Goal: Information Seeking & Learning: Learn about a topic

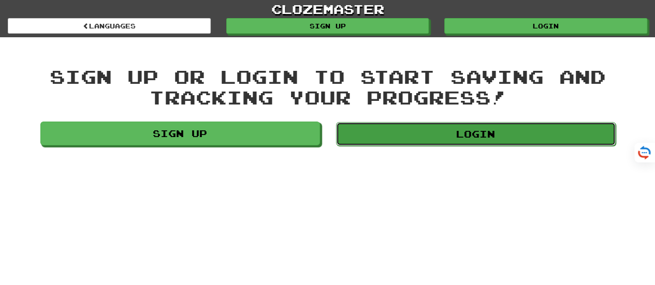
click at [450, 137] on link "Login" at bounding box center [476, 134] width 280 height 24
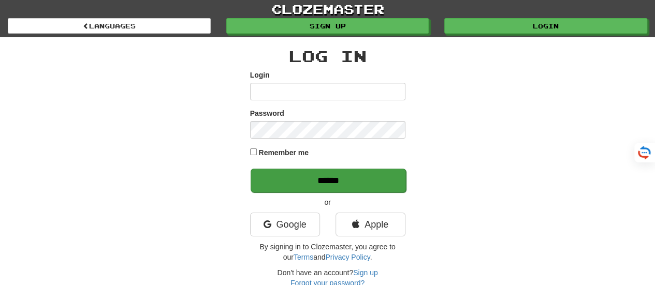
type input "*******"
click at [328, 180] on input "******" at bounding box center [328, 181] width 155 height 24
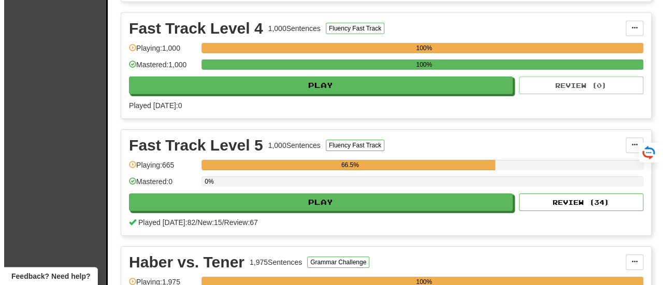
scroll to position [1669, 0]
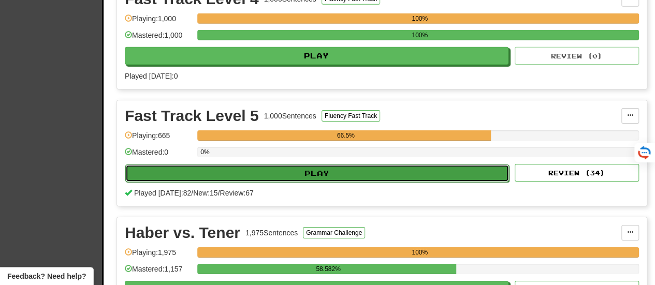
click at [314, 170] on button "Play" at bounding box center [317, 174] width 384 height 18
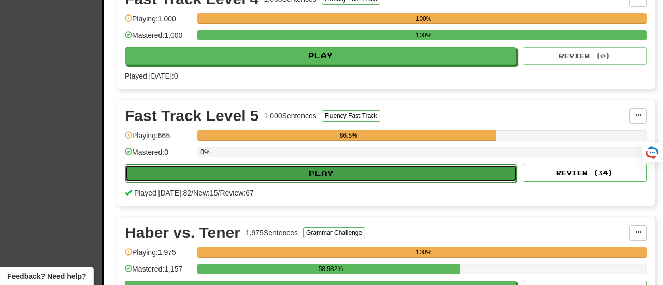
select select "**"
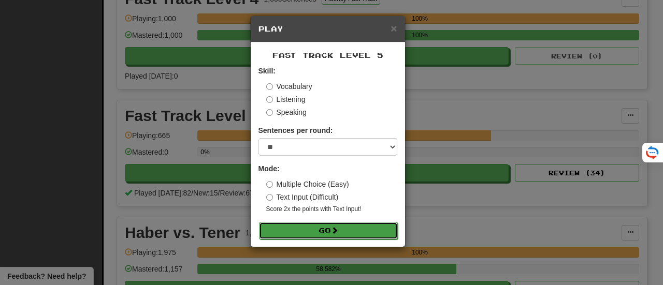
click at [321, 228] on button "Go" at bounding box center [328, 231] width 139 height 18
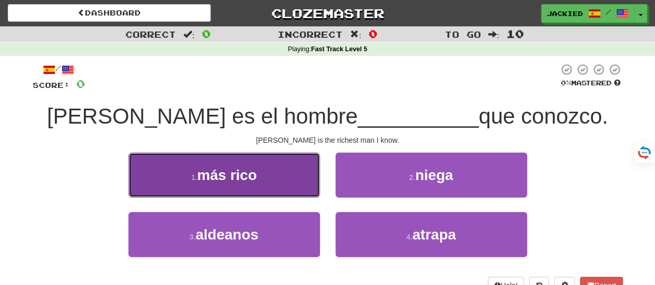
click at [220, 168] on span "más rico" at bounding box center [227, 175] width 60 height 16
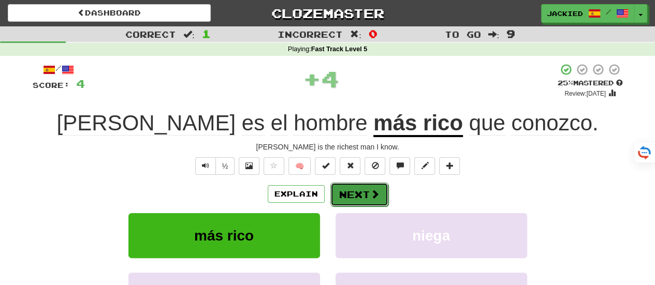
click at [352, 195] on button "Next" at bounding box center [360, 195] width 58 height 24
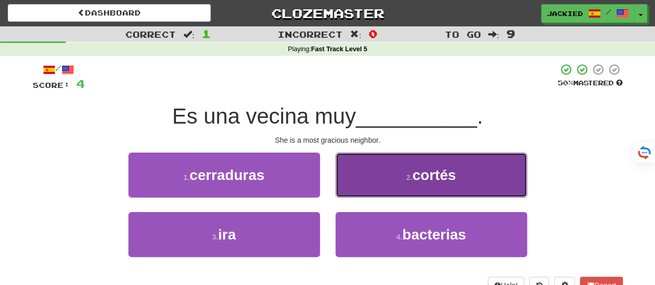
click at [379, 180] on button "2 . cortés" at bounding box center [432, 175] width 192 height 45
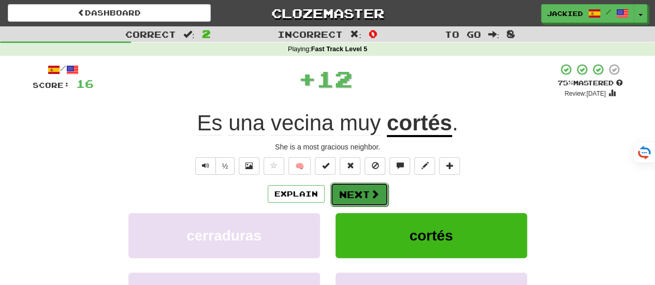
click at [354, 197] on button "Next" at bounding box center [360, 195] width 58 height 24
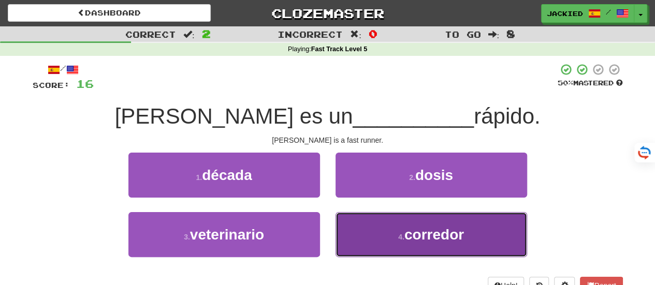
click at [389, 227] on button "4 . corredor" at bounding box center [432, 234] width 192 height 45
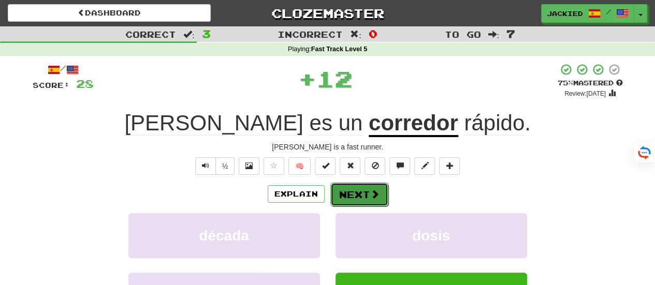
click at [354, 198] on button "Next" at bounding box center [360, 195] width 58 height 24
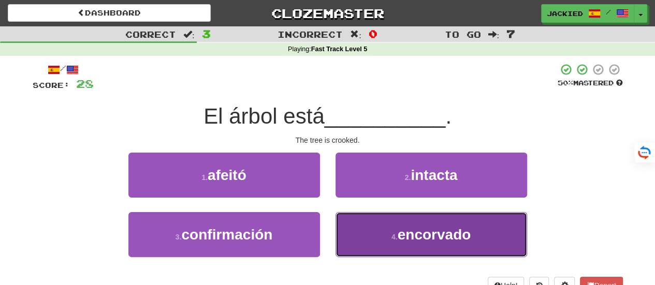
click at [383, 235] on button "4 . encorvado" at bounding box center [432, 234] width 192 height 45
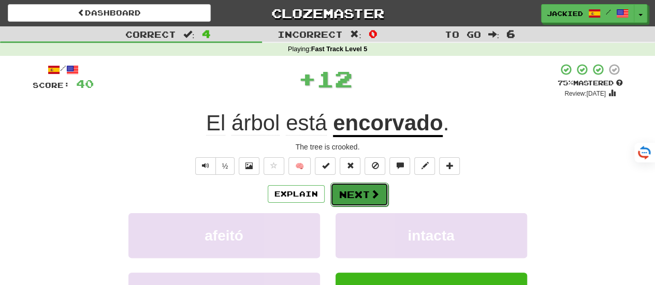
click at [356, 199] on button "Next" at bounding box center [360, 195] width 58 height 24
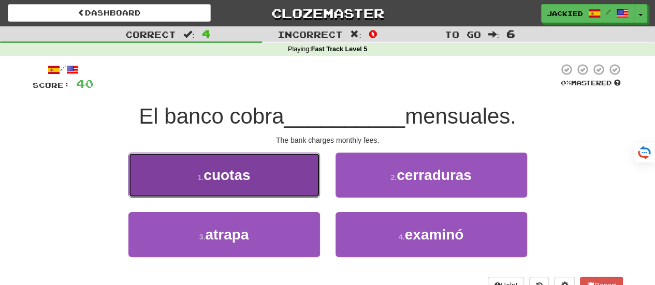
click at [267, 168] on button "1 . cuotas" at bounding box center [224, 175] width 192 height 45
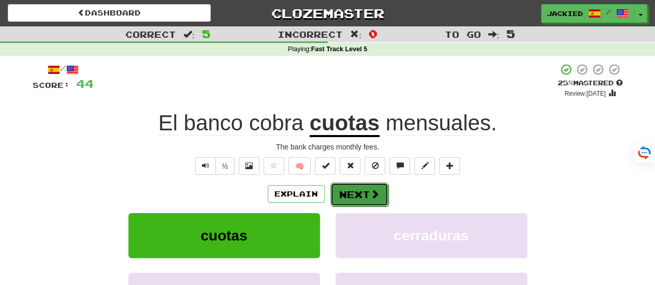
click at [352, 191] on button "Next" at bounding box center [360, 195] width 58 height 24
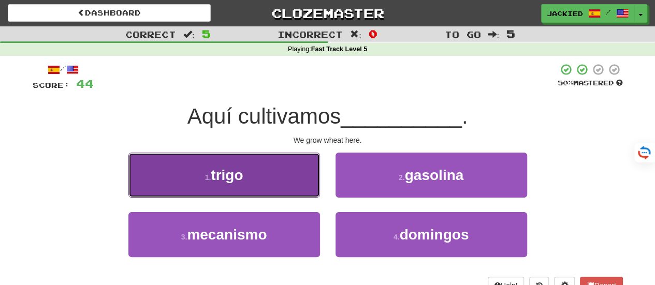
click at [263, 166] on button "1 . trigo" at bounding box center [224, 175] width 192 height 45
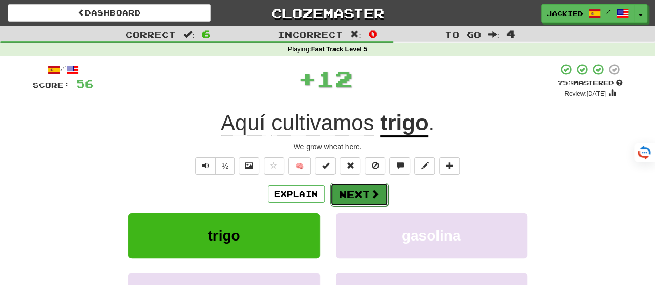
click at [352, 188] on button "Next" at bounding box center [360, 195] width 58 height 24
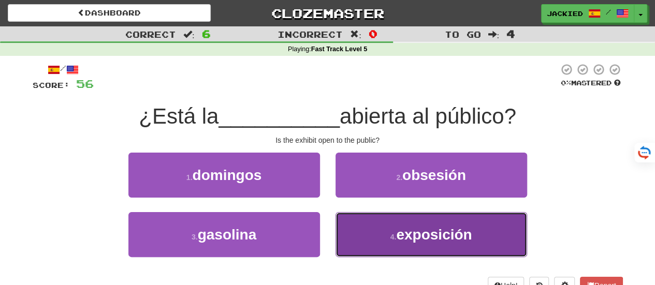
click at [397, 228] on span "exposición" at bounding box center [434, 235] width 76 height 16
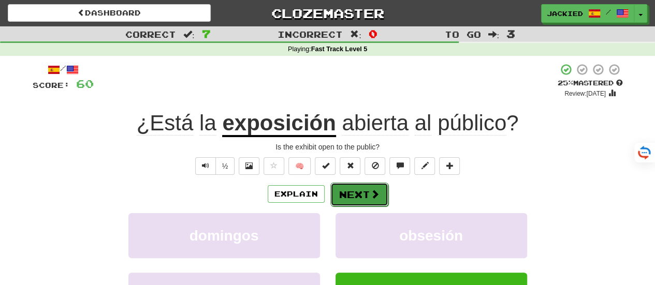
click at [353, 193] on button "Next" at bounding box center [360, 195] width 58 height 24
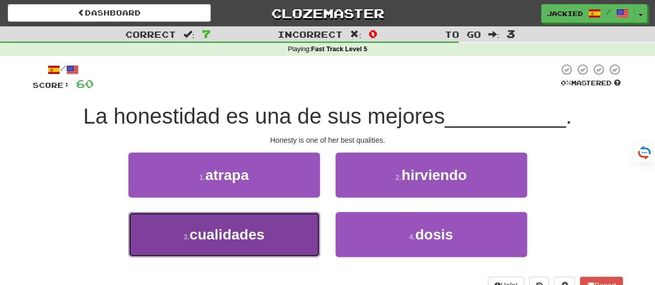
click at [245, 239] on span "cualidades" at bounding box center [227, 235] width 75 height 16
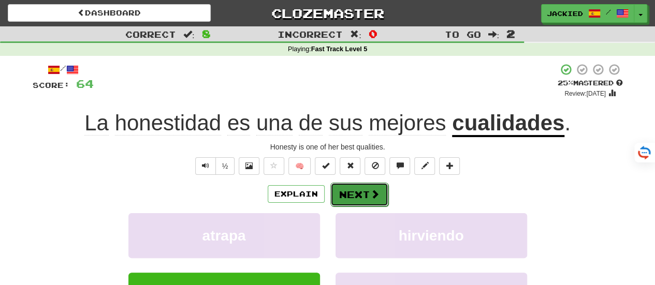
click at [358, 196] on button "Next" at bounding box center [360, 195] width 58 height 24
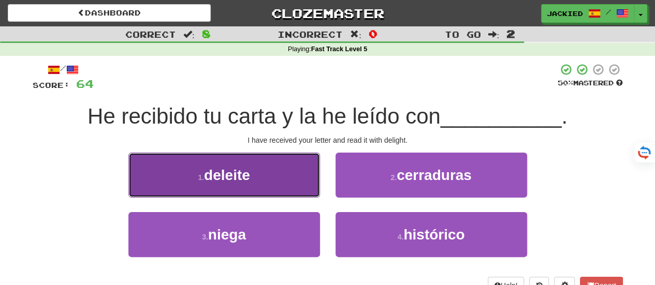
click at [268, 174] on button "1 . deleite" at bounding box center [224, 175] width 192 height 45
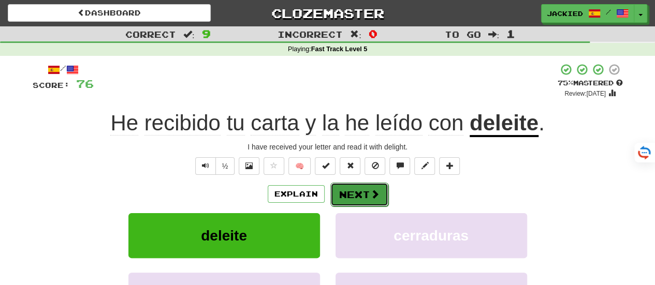
click at [350, 184] on button "Next" at bounding box center [360, 195] width 58 height 24
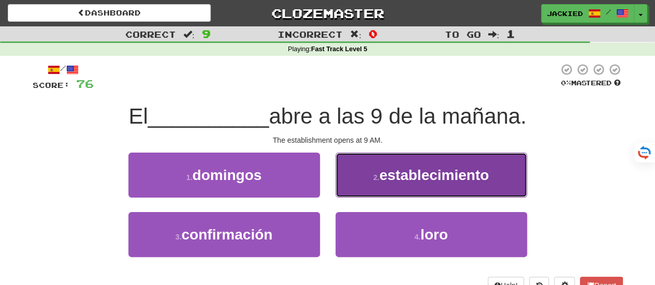
click at [381, 184] on button "2 . establecimiento" at bounding box center [432, 175] width 192 height 45
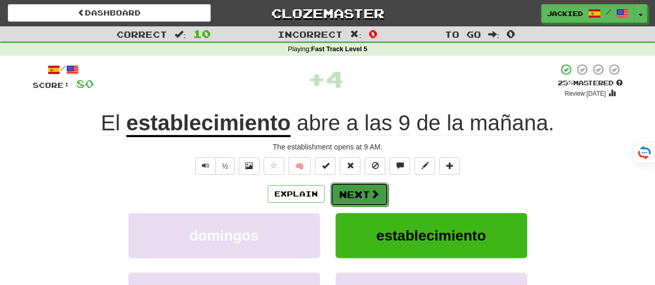
click at [349, 194] on button "Next" at bounding box center [360, 195] width 58 height 24
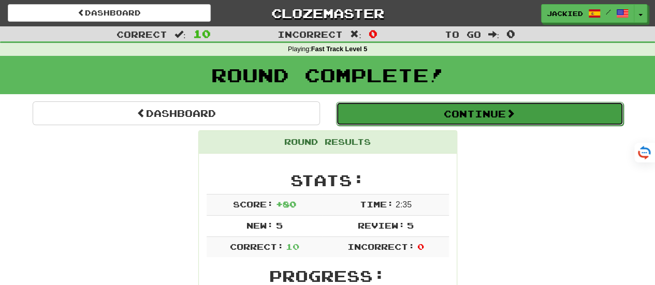
click at [459, 117] on button "Continue" at bounding box center [480, 114] width 288 height 24
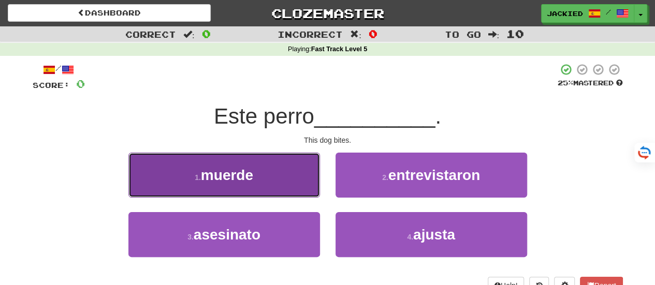
click at [280, 178] on button "1 . muerde" at bounding box center [224, 175] width 192 height 45
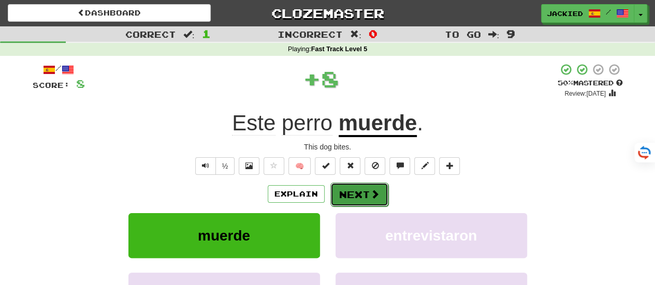
click at [351, 192] on button "Next" at bounding box center [360, 195] width 58 height 24
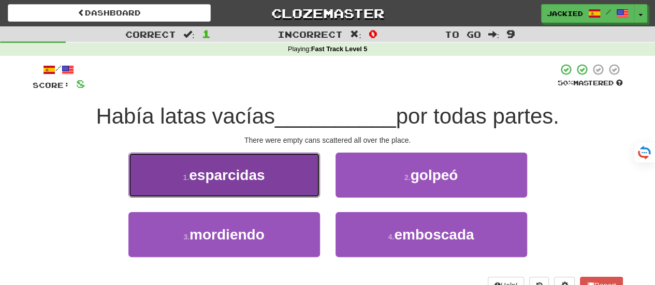
click at [295, 186] on button "1 . esparcidas" at bounding box center [224, 175] width 192 height 45
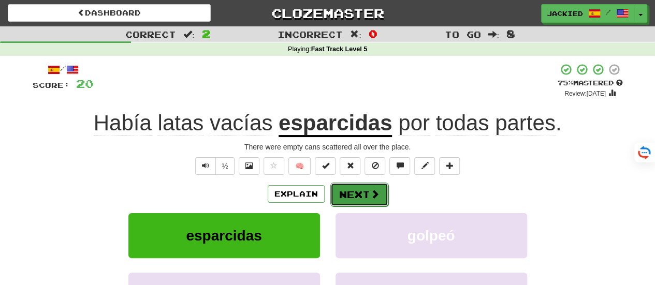
click at [346, 190] on button "Next" at bounding box center [360, 195] width 58 height 24
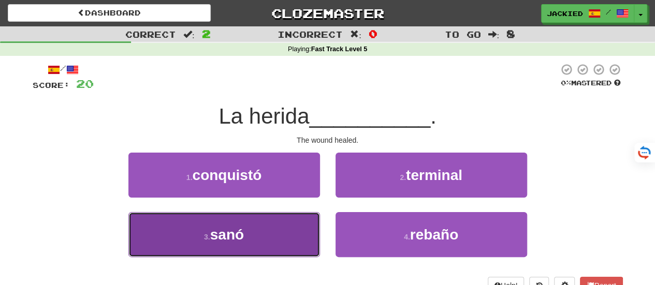
click at [279, 228] on button "3 . sanó" at bounding box center [224, 234] width 192 height 45
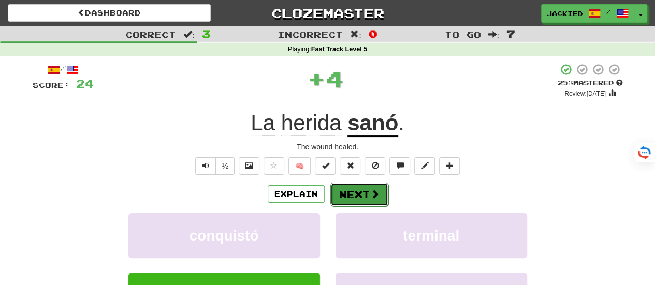
click at [345, 199] on button "Next" at bounding box center [360, 195] width 58 height 24
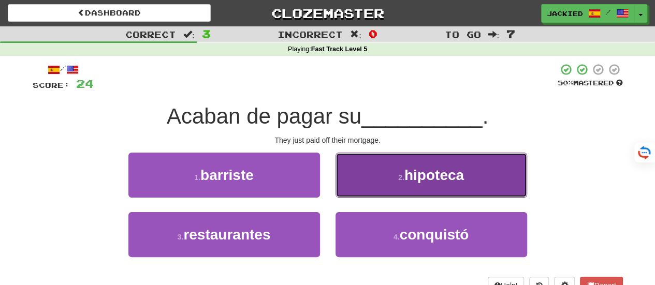
click at [390, 177] on button "2 . hipoteca" at bounding box center [432, 175] width 192 height 45
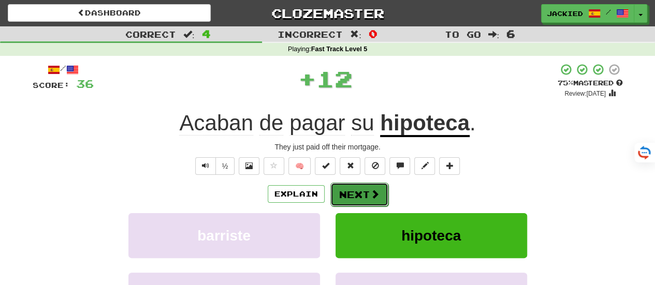
click at [352, 188] on button "Next" at bounding box center [360, 195] width 58 height 24
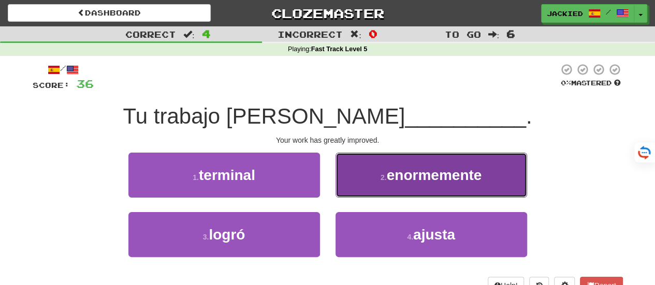
click at [401, 173] on span "enormemente" at bounding box center [434, 175] width 95 height 16
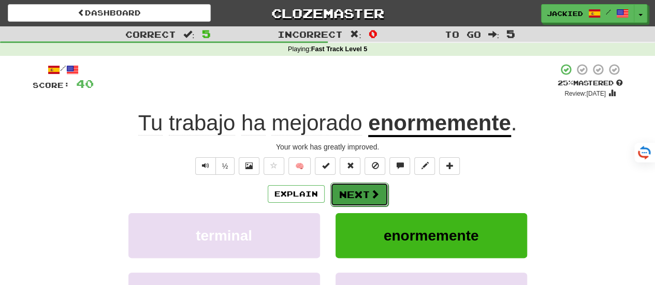
click at [351, 193] on button "Next" at bounding box center [360, 195] width 58 height 24
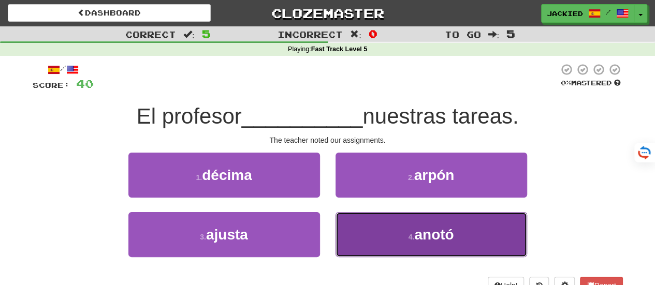
click at [389, 220] on button "4 . anotó" at bounding box center [432, 234] width 192 height 45
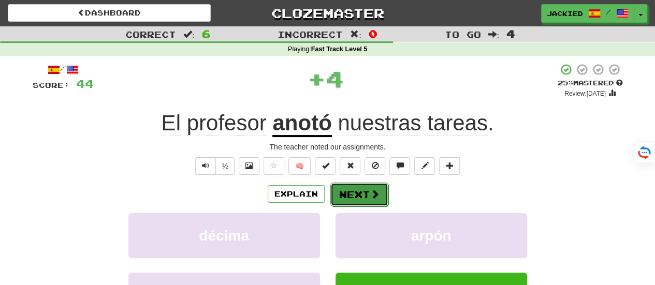
click at [354, 194] on button "Next" at bounding box center [360, 195] width 58 height 24
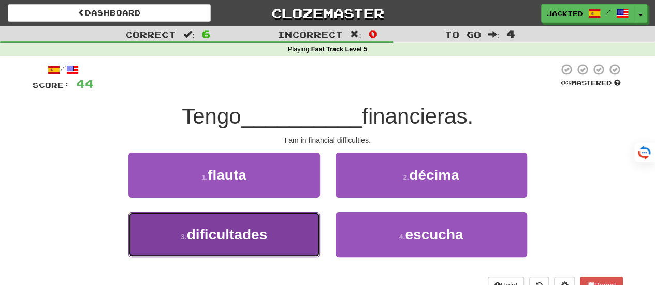
click at [285, 227] on button "3 . dificultades" at bounding box center [224, 234] width 192 height 45
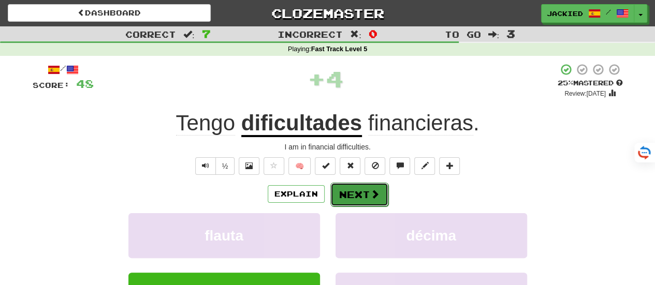
click at [348, 189] on button "Next" at bounding box center [360, 195] width 58 height 24
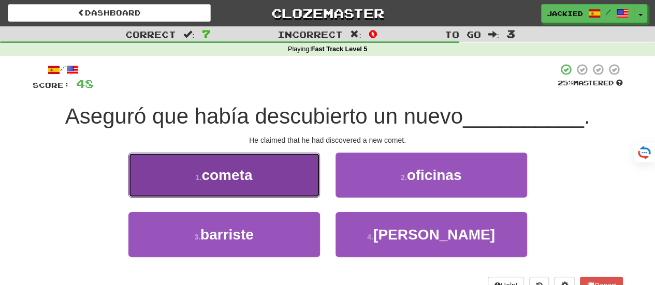
click at [256, 173] on button "1 . cometa" at bounding box center [224, 175] width 192 height 45
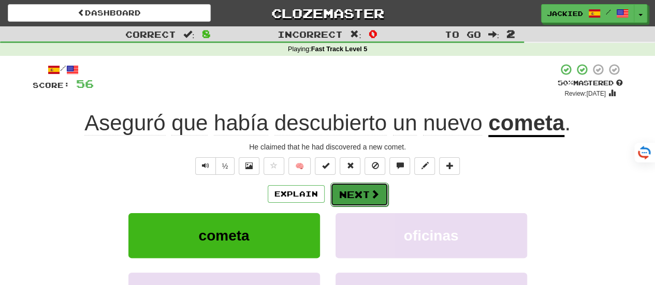
click at [354, 185] on button "Next" at bounding box center [360, 195] width 58 height 24
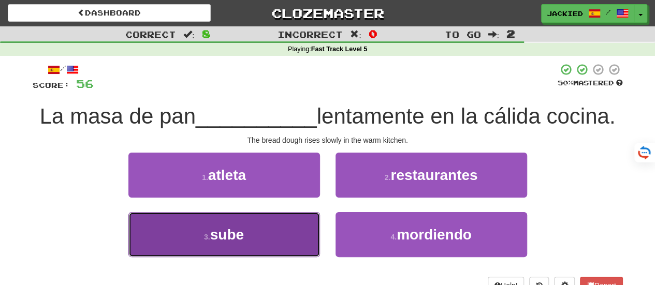
click at [270, 217] on button "3 . sube" at bounding box center [224, 234] width 192 height 45
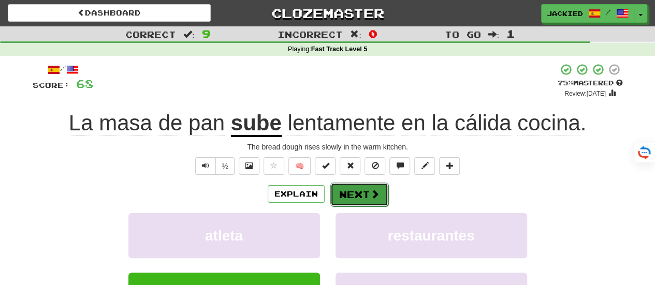
click at [355, 194] on button "Next" at bounding box center [360, 195] width 58 height 24
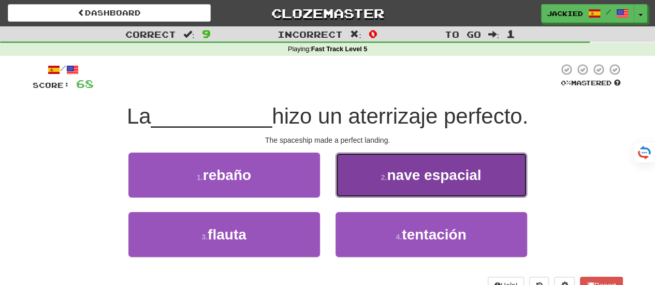
click at [385, 185] on button "2 . nave espacial" at bounding box center [432, 175] width 192 height 45
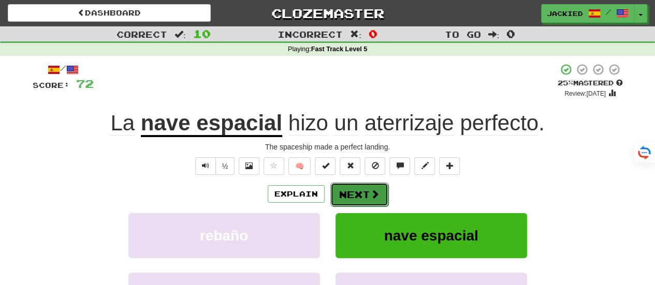
click at [346, 187] on button "Next" at bounding box center [360, 195] width 58 height 24
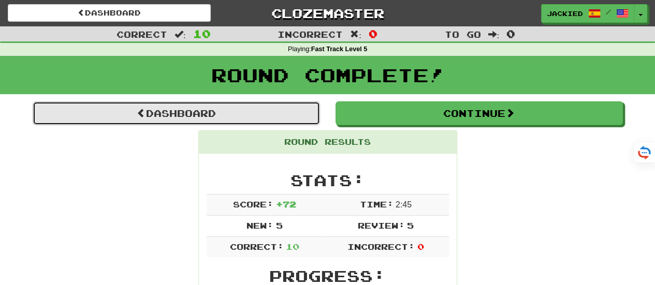
click at [180, 118] on link "Dashboard" at bounding box center [177, 114] width 288 height 24
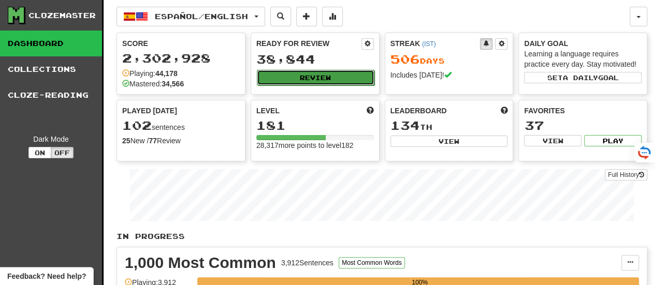
click at [297, 80] on button "Review" at bounding box center [316, 78] width 118 height 16
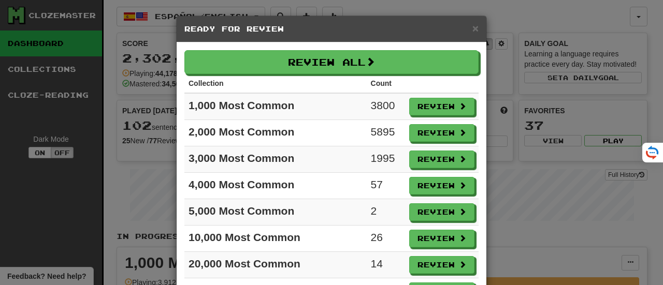
click at [471, 84] on th at bounding box center [442, 83] width 74 height 19
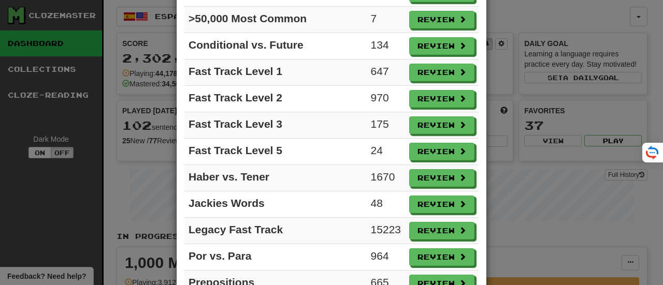
scroll to position [352, 0]
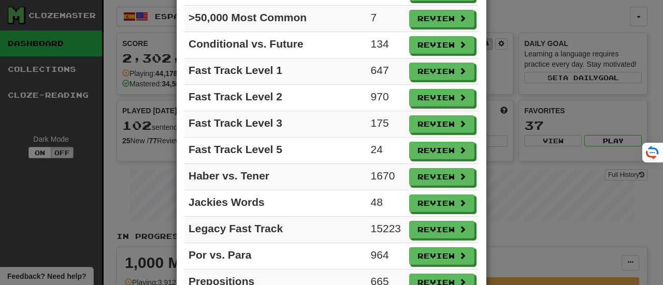
click at [471, 85] on td "Review" at bounding box center [442, 98] width 74 height 26
click at [423, 142] on button "Review" at bounding box center [442, 151] width 65 height 18
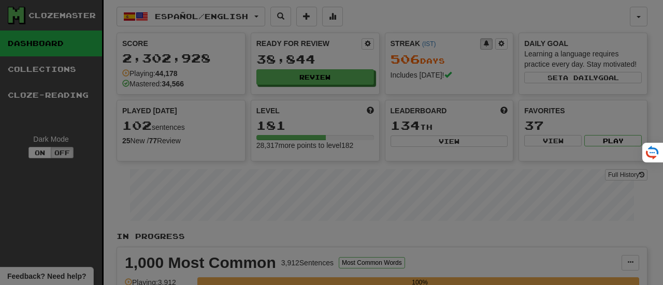
select select "**"
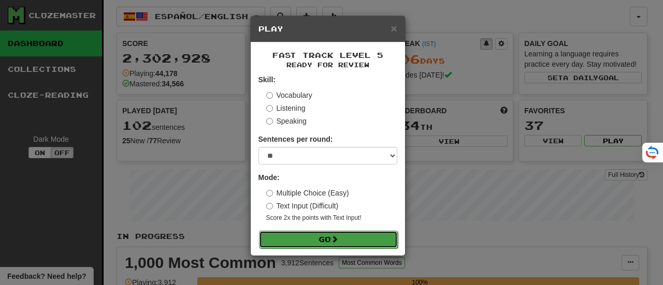
click at [327, 233] on button "Go" at bounding box center [328, 240] width 139 height 18
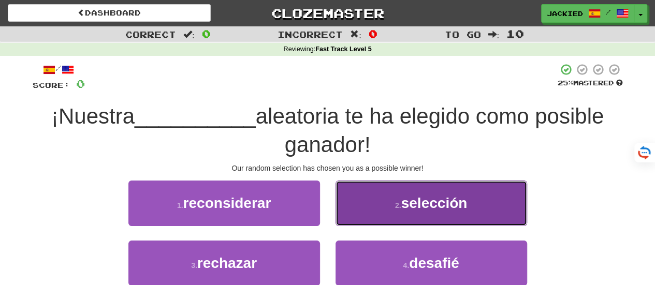
click at [377, 202] on button "2 . selección" at bounding box center [432, 203] width 192 height 45
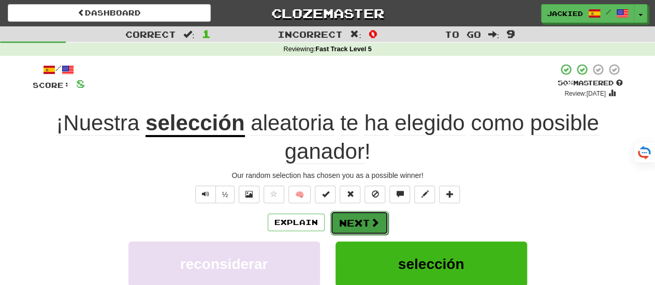
click at [349, 224] on button "Next" at bounding box center [360, 223] width 58 height 24
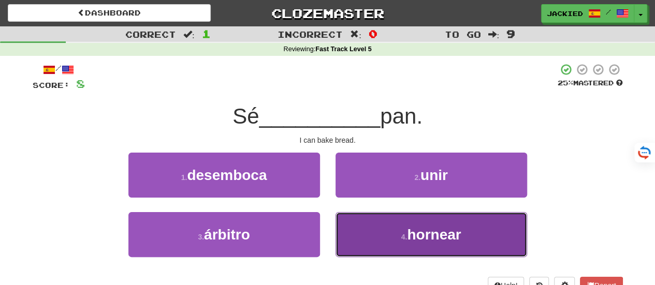
click at [405, 232] on button "4 . hornear" at bounding box center [432, 234] width 192 height 45
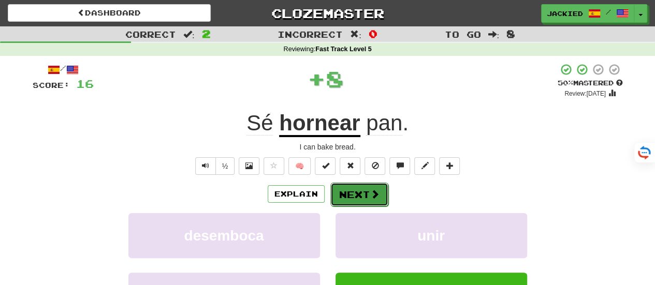
click at [354, 193] on button "Next" at bounding box center [360, 195] width 58 height 24
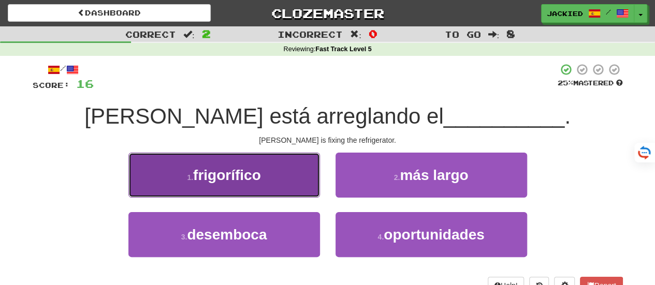
click at [272, 177] on button "1 . frigorífico" at bounding box center [224, 175] width 192 height 45
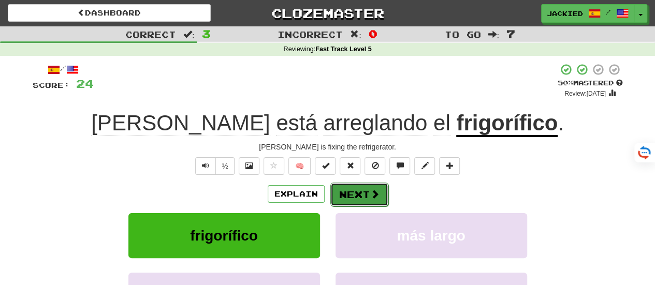
click at [353, 186] on button "Next" at bounding box center [360, 195] width 58 height 24
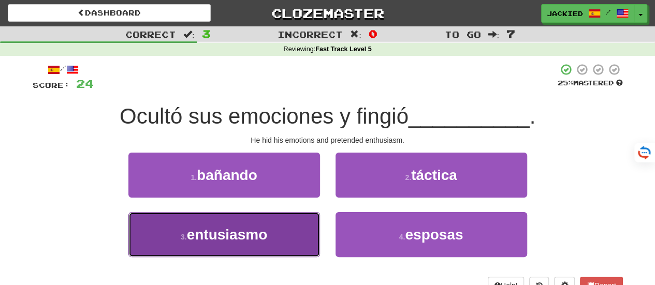
click at [264, 220] on button "3 . entusiasmo" at bounding box center [224, 234] width 192 height 45
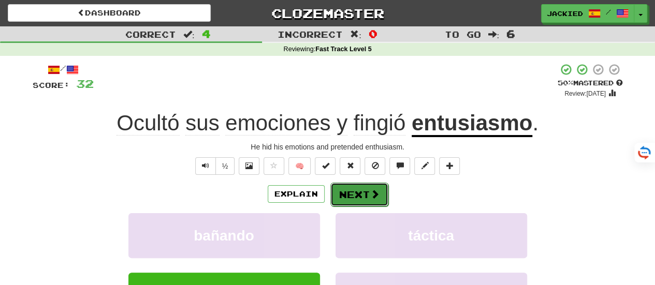
click at [357, 195] on button "Next" at bounding box center [360, 195] width 58 height 24
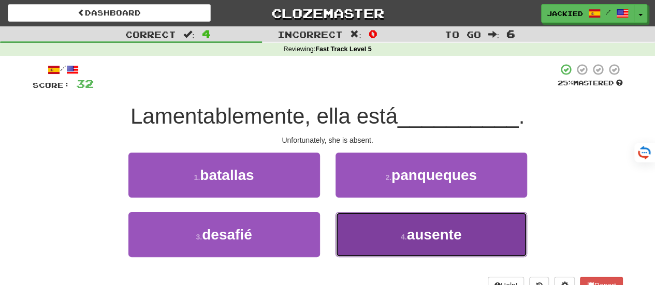
click at [401, 227] on button "4 . ausente" at bounding box center [432, 234] width 192 height 45
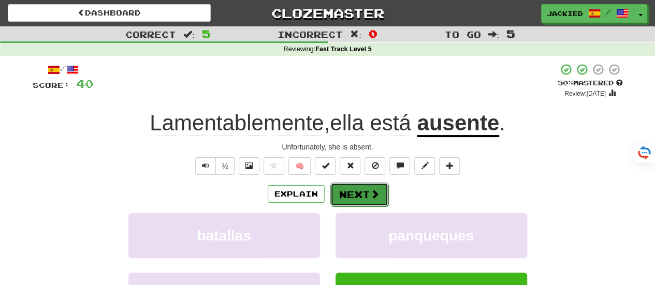
click at [351, 195] on button "Next" at bounding box center [360, 195] width 58 height 24
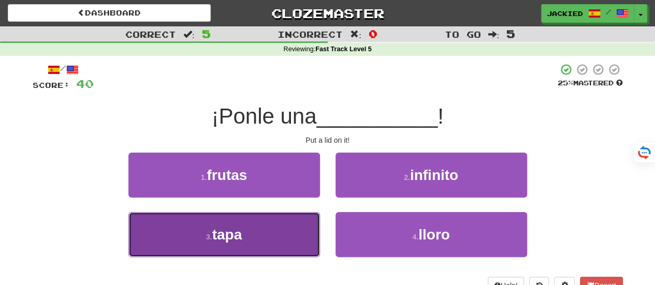
click at [285, 222] on button "3 . tapa" at bounding box center [224, 234] width 192 height 45
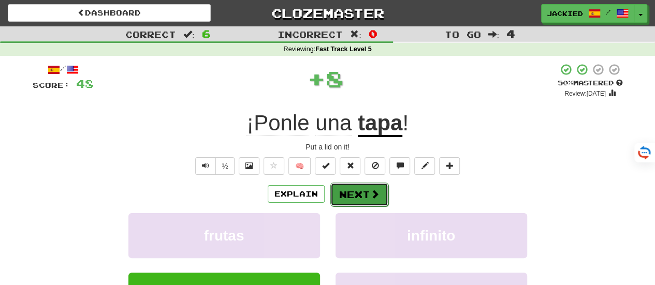
click at [342, 193] on button "Next" at bounding box center [360, 195] width 58 height 24
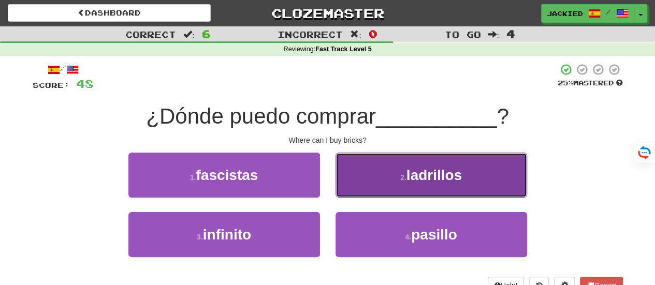
click at [382, 176] on button "2 . ladrillos" at bounding box center [432, 175] width 192 height 45
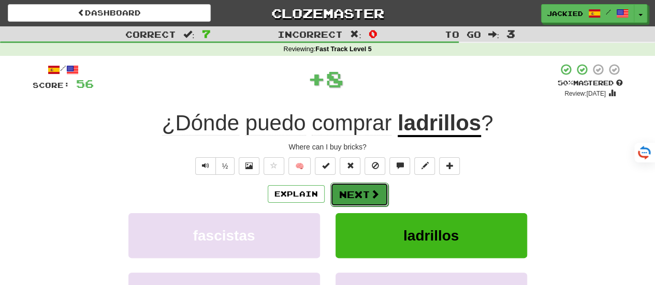
click at [356, 189] on button "Next" at bounding box center [360, 195] width 58 height 24
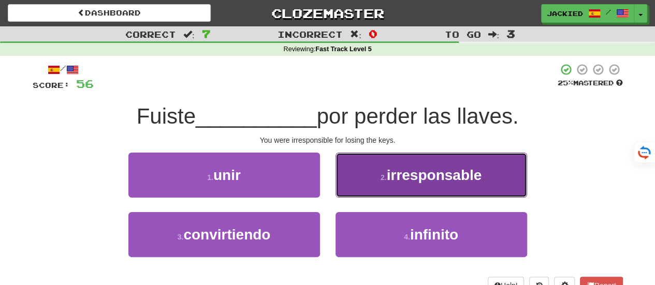
click at [402, 179] on span "irresponsable" at bounding box center [434, 175] width 95 height 16
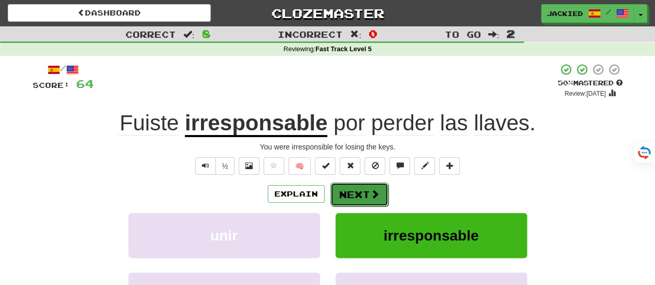
click at [350, 190] on button "Next" at bounding box center [360, 195] width 58 height 24
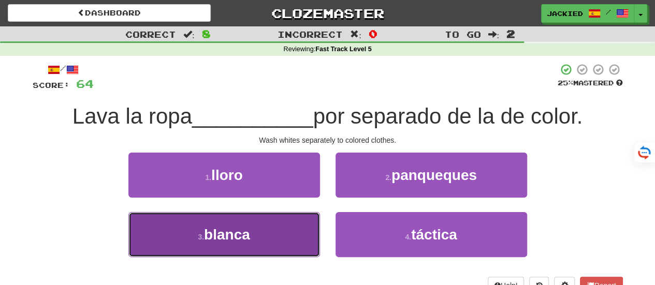
click at [291, 232] on button "3 . blanca" at bounding box center [224, 234] width 192 height 45
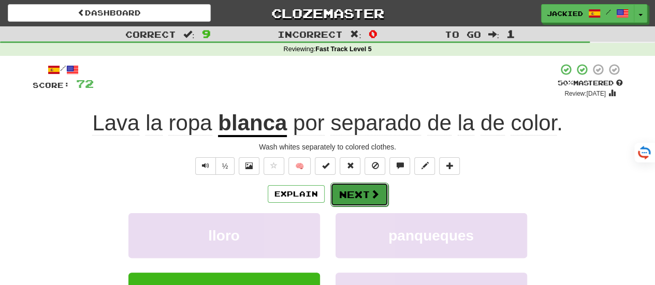
click at [352, 197] on button "Next" at bounding box center [360, 195] width 58 height 24
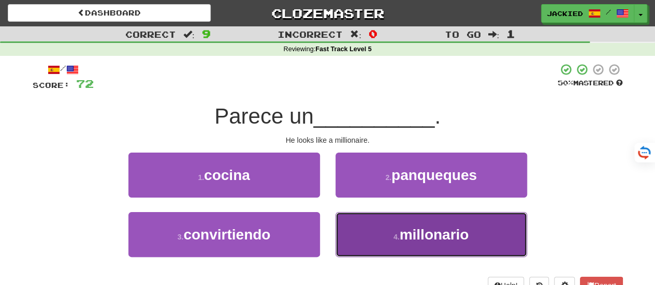
click at [374, 227] on button "4 . millonario" at bounding box center [432, 234] width 192 height 45
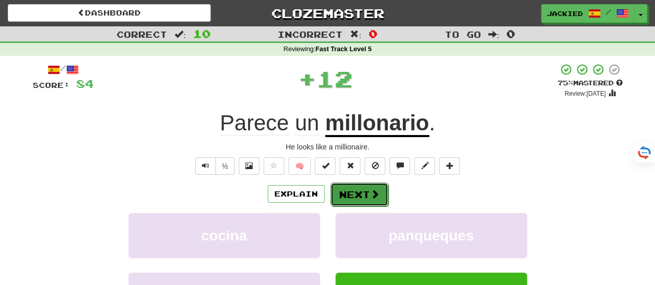
click at [355, 192] on button "Next" at bounding box center [360, 195] width 58 height 24
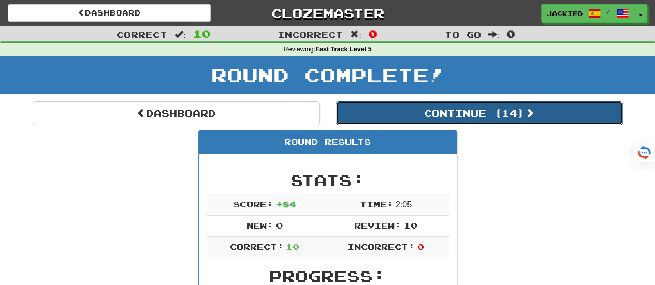
click at [443, 108] on button "Continue ( 14 )" at bounding box center [480, 114] width 288 height 24
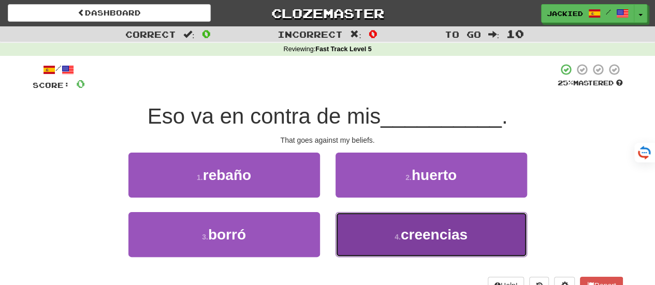
click at [410, 224] on button "4 . creencias" at bounding box center [432, 234] width 192 height 45
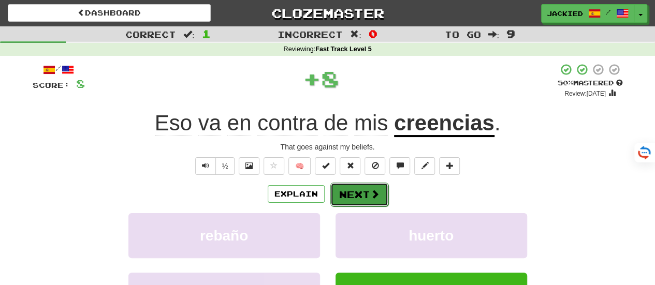
click at [354, 195] on button "Next" at bounding box center [360, 195] width 58 height 24
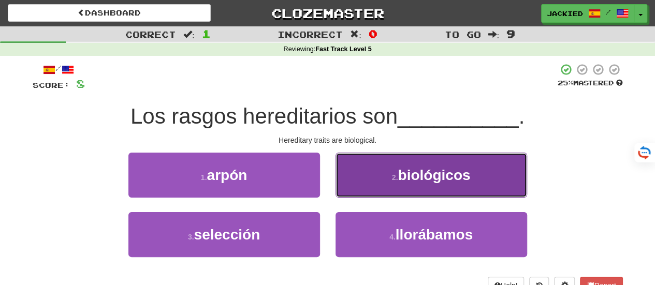
click at [401, 175] on span "biológicos" at bounding box center [434, 175] width 73 height 16
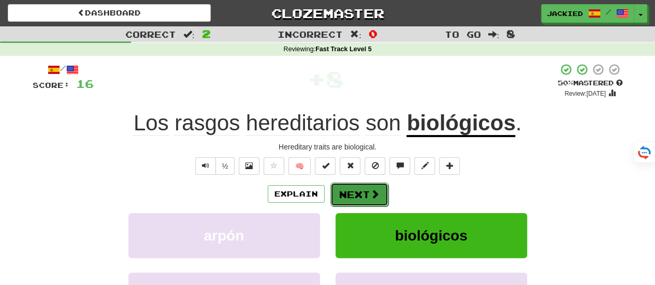
click at [350, 187] on button "Next" at bounding box center [360, 195] width 58 height 24
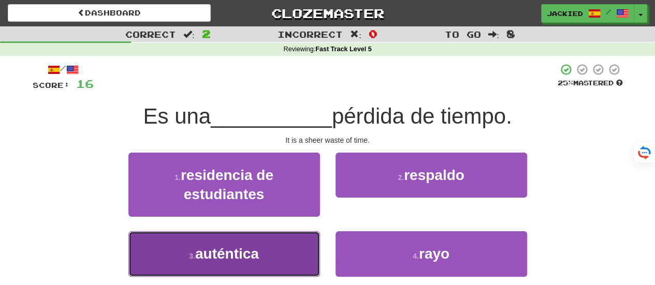
click at [286, 243] on button "3 . auténtica" at bounding box center [224, 254] width 192 height 45
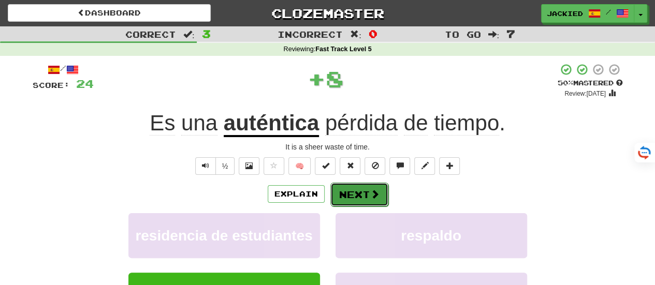
click at [348, 196] on button "Next" at bounding box center [360, 195] width 58 height 24
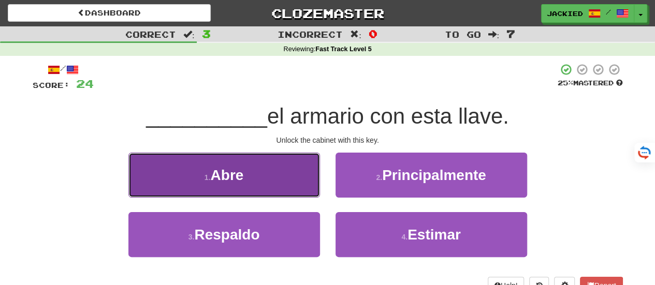
click at [258, 181] on button "1 . Abre" at bounding box center [224, 175] width 192 height 45
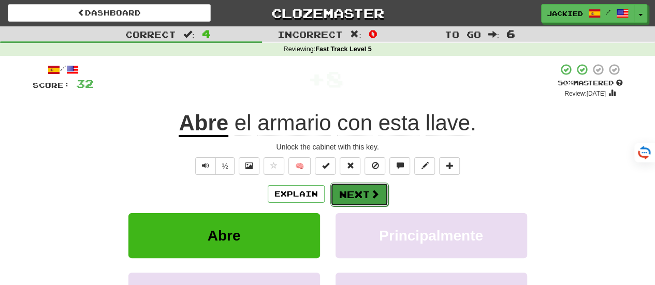
click at [344, 188] on button "Next" at bounding box center [360, 195] width 58 height 24
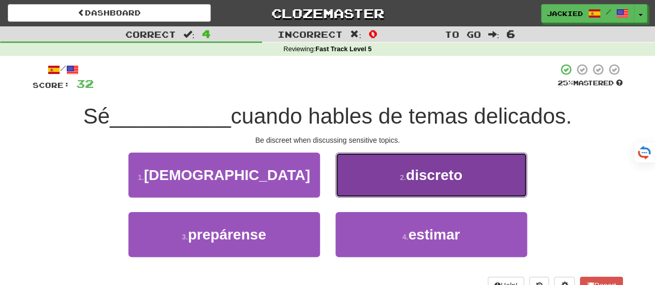
click at [376, 174] on button "2 . discreto" at bounding box center [432, 175] width 192 height 45
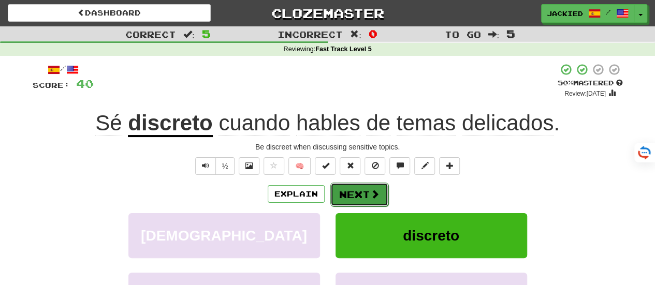
click at [348, 192] on button "Next" at bounding box center [360, 195] width 58 height 24
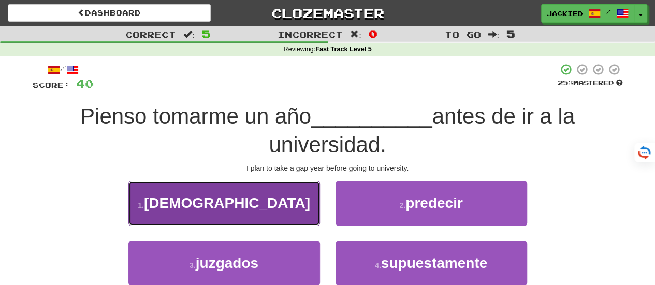
click at [207, 191] on button "1 . sabático" at bounding box center [224, 203] width 192 height 45
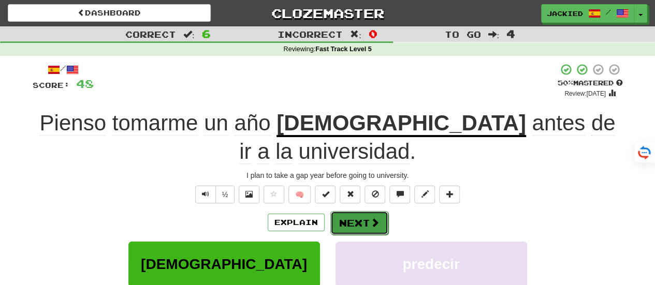
click at [349, 222] on button "Next" at bounding box center [360, 223] width 58 height 24
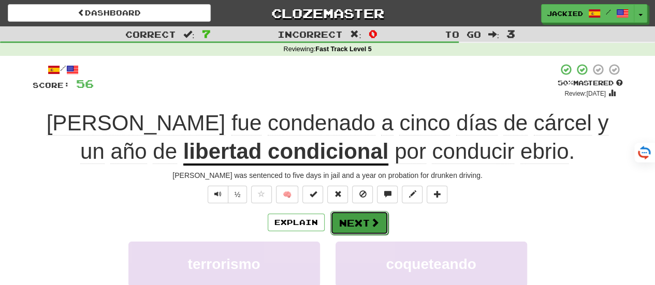
click at [356, 220] on button "Next" at bounding box center [360, 223] width 58 height 24
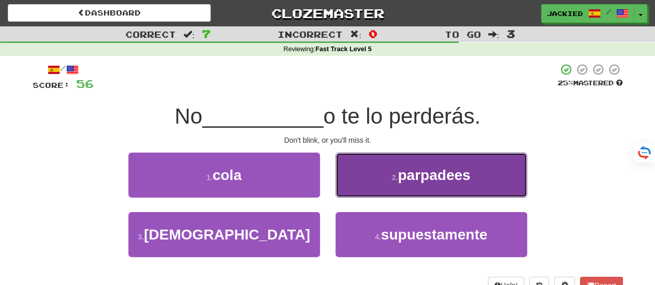
click at [391, 186] on button "2 . parpadees" at bounding box center [432, 175] width 192 height 45
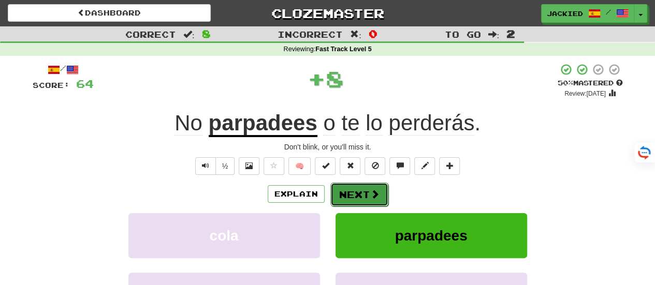
click at [362, 193] on button "Next" at bounding box center [360, 195] width 58 height 24
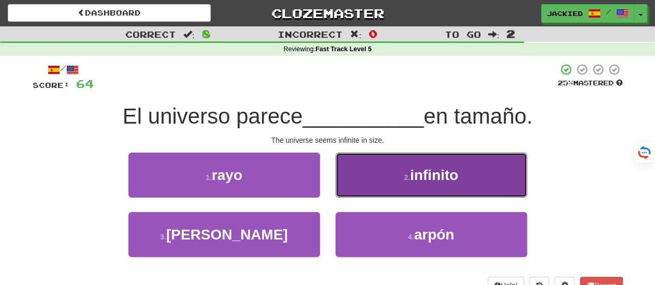
click at [367, 182] on button "2 . infinito" at bounding box center [432, 175] width 192 height 45
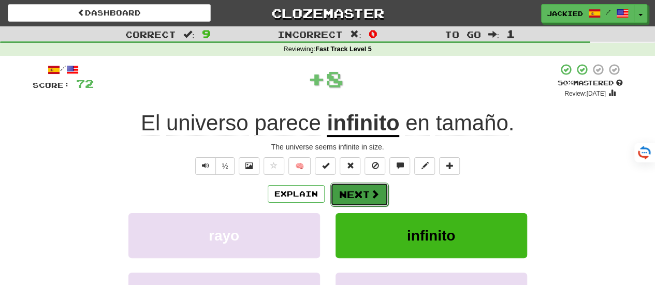
click at [358, 194] on button "Next" at bounding box center [360, 195] width 58 height 24
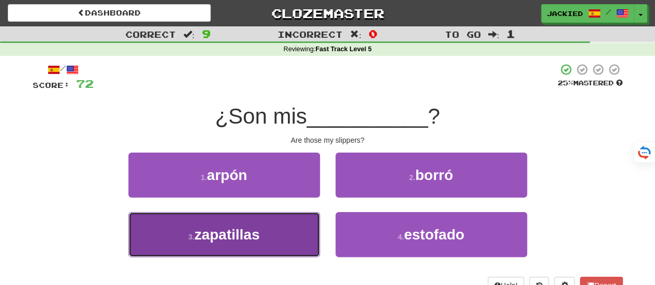
click at [284, 229] on button "3 . zapatillas" at bounding box center [224, 234] width 192 height 45
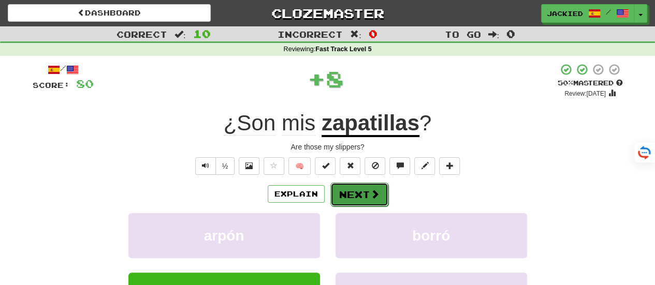
click at [352, 193] on button "Next" at bounding box center [360, 195] width 58 height 24
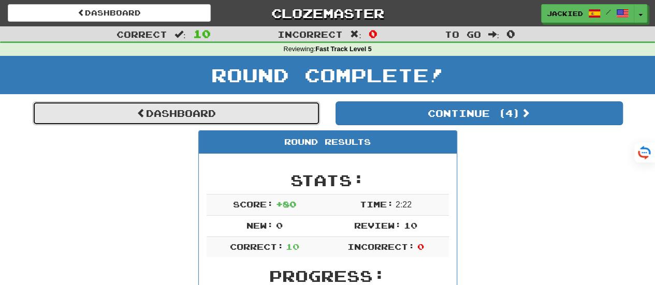
click at [199, 113] on link "Dashboard" at bounding box center [177, 114] width 288 height 24
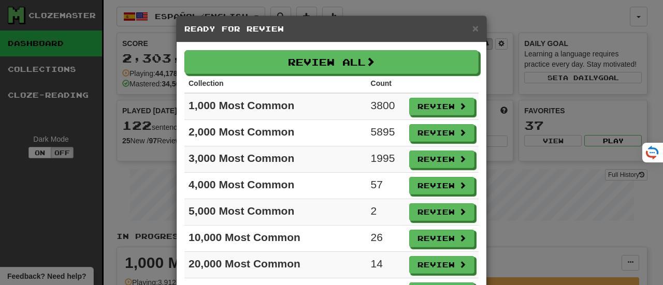
click at [447, 83] on th at bounding box center [442, 83] width 74 height 19
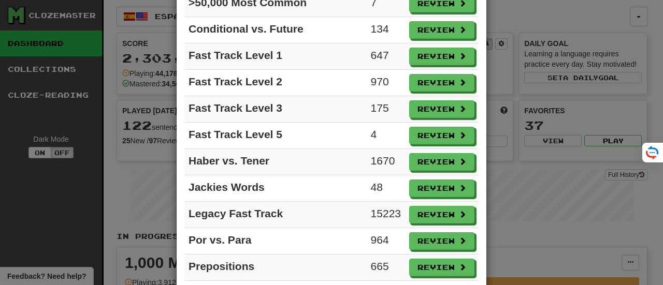
scroll to position [394, 0]
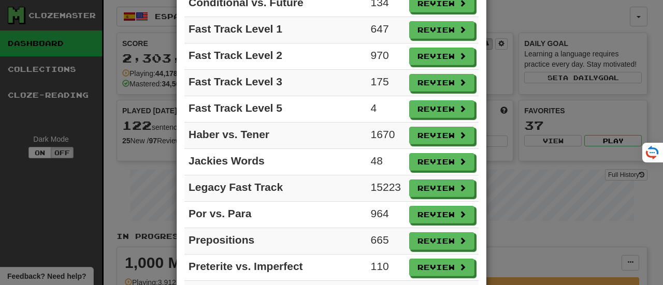
click at [447, 83] on td "Review" at bounding box center [442, 83] width 74 height 26
click at [423, 23] on button "Review" at bounding box center [442, 31] width 65 height 18
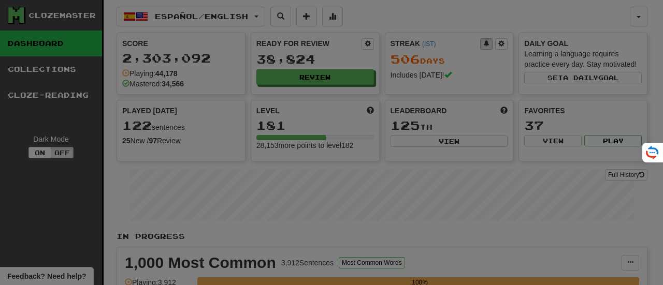
select select "**"
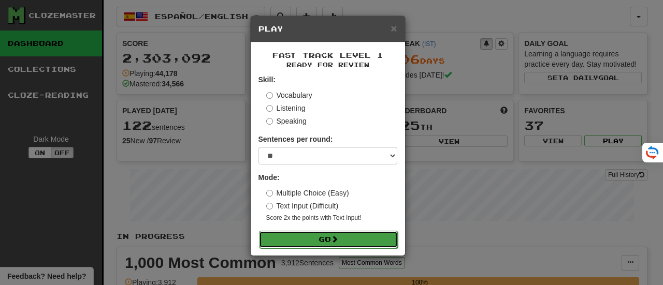
click at [320, 236] on button "Go" at bounding box center [328, 240] width 139 height 18
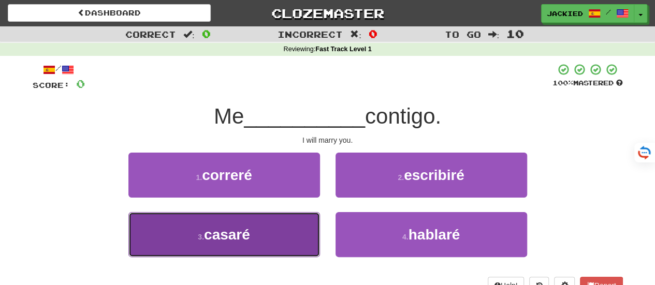
click at [230, 223] on button "3 . casaré" at bounding box center [224, 234] width 192 height 45
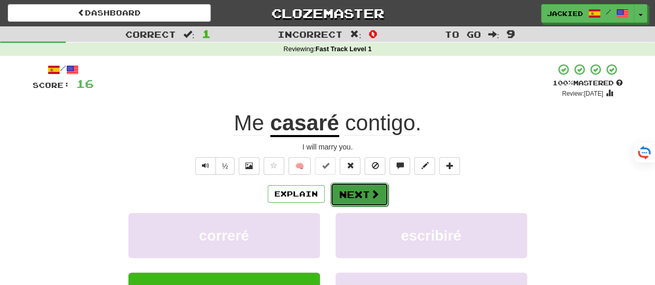
click at [345, 195] on button "Next" at bounding box center [360, 195] width 58 height 24
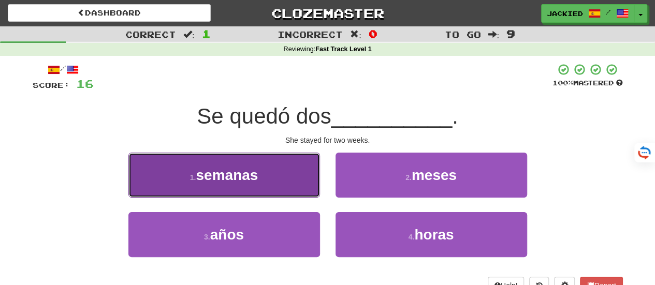
click at [270, 179] on button "1 . semanas" at bounding box center [224, 175] width 192 height 45
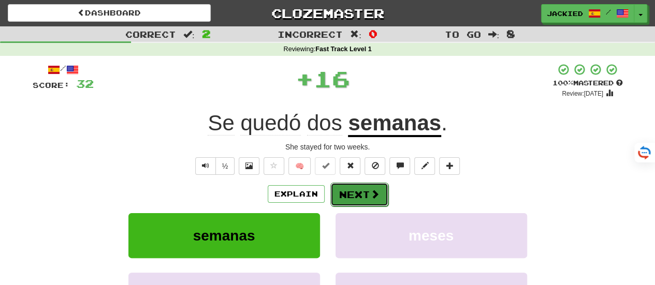
click at [355, 200] on button "Next" at bounding box center [360, 195] width 58 height 24
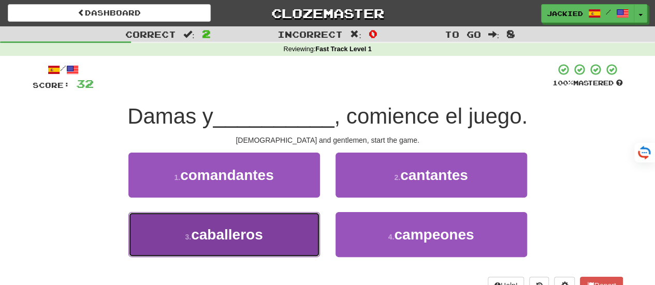
click at [261, 247] on button "3 . caballeros" at bounding box center [224, 234] width 192 height 45
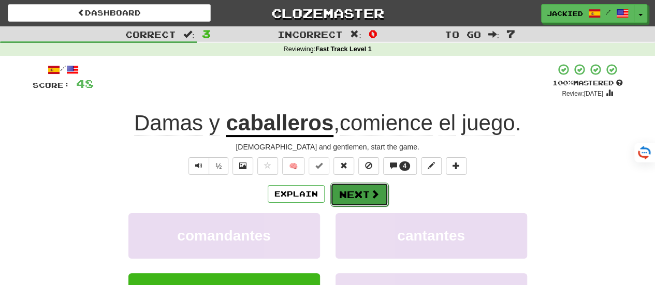
click at [351, 191] on button "Next" at bounding box center [360, 195] width 58 height 24
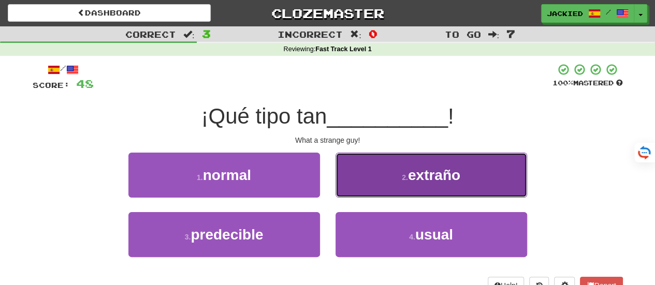
click at [380, 166] on button "2 . extraño" at bounding box center [432, 175] width 192 height 45
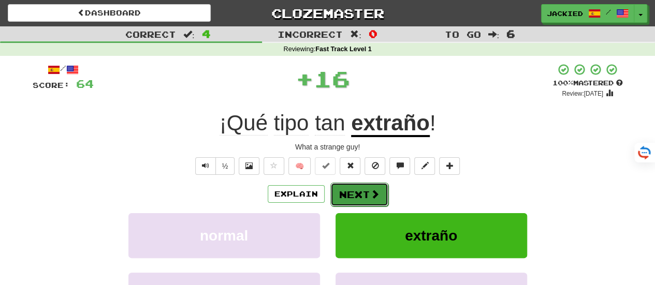
click at [342, 190] on button "Next" at bounding box center [360, 195] width 58 height 24
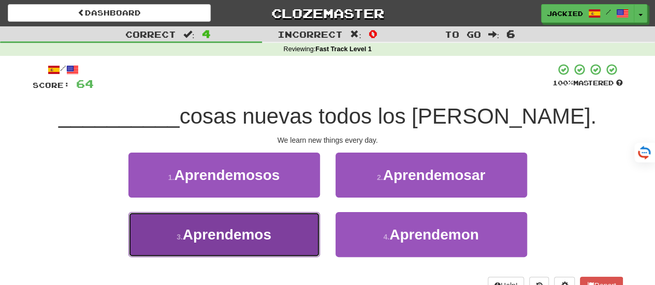
click at [275, 221] on button "3 . Aprendemos" at bounding box center [224, 234] width 192 height 45
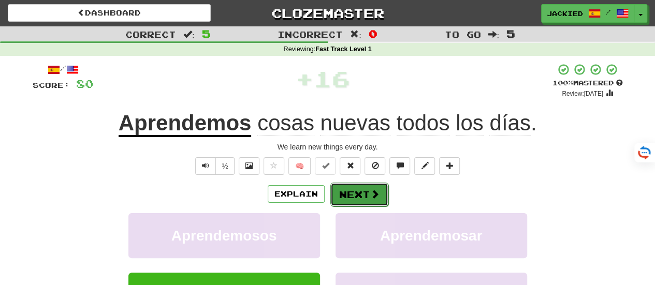
click at [359, 193] on button "Next" at bounding box center [360, 195] width 58 height 24
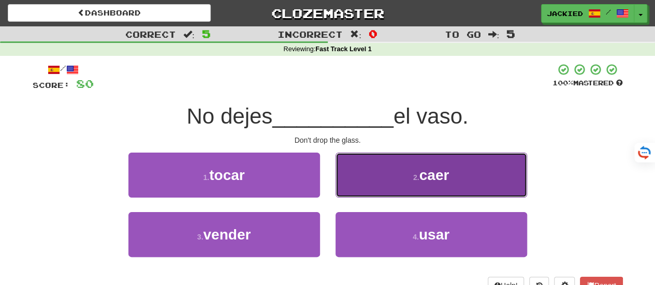
click at [383, 173] on button "2 . caer" at bounding box center [432, 175] width 192 height 45
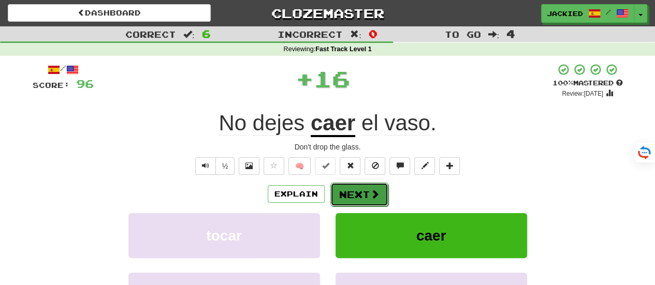
click at [354, 193] on button "Next" at bounding box center [360, 195] width 58 height 24
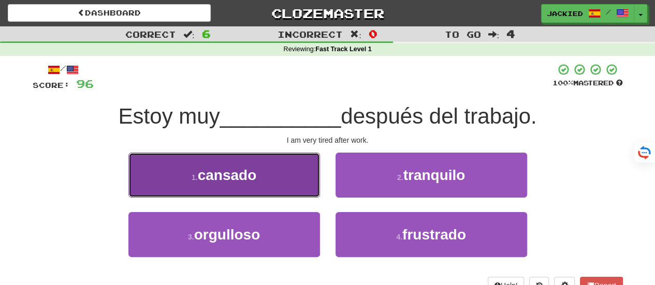
click at [276, 178] on button "1 . cansado" at bounding box center [224, 175] width 192 height 45
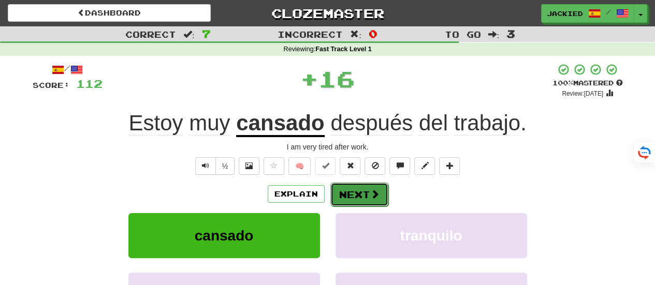
click at [350, 191] on button "Next" at bounding box center [360, 195] width 58 height 24
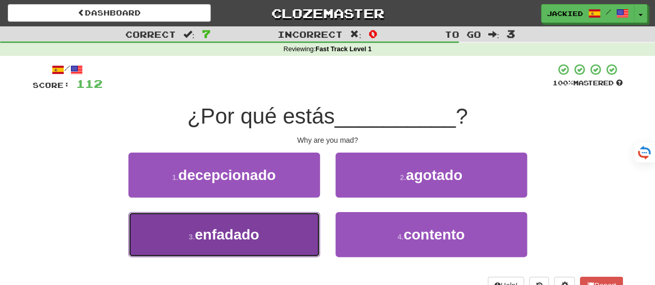
click at [254, 223] on button "3 . enfadado" at bounding box center [224, 234] width 192 height 45
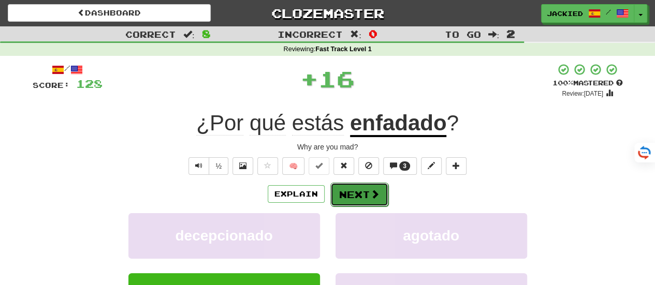
click at [346, 198] on button "Next" at bounding box center [360, 195] width 58 height 24
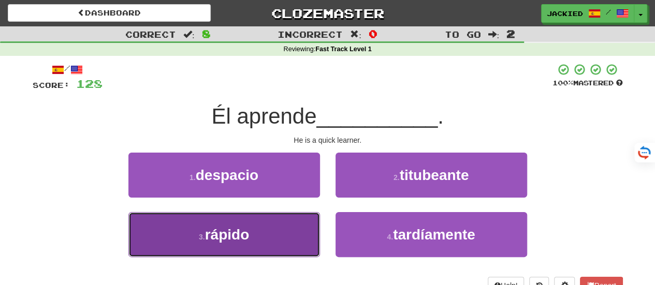
click at [257, 222] on button "3 . rápido" at bounding box center [224, 234] width 192 height 45
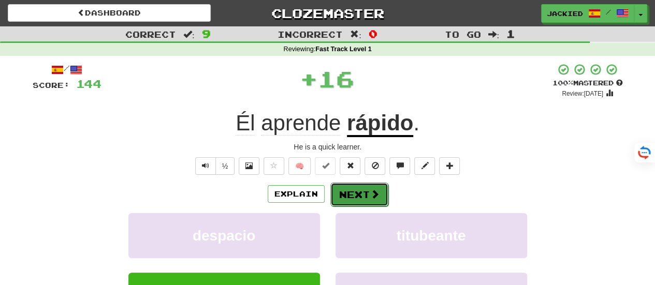
click at [360, 193] on button "Next" at bounding box center [360, 195] width 58 height 24
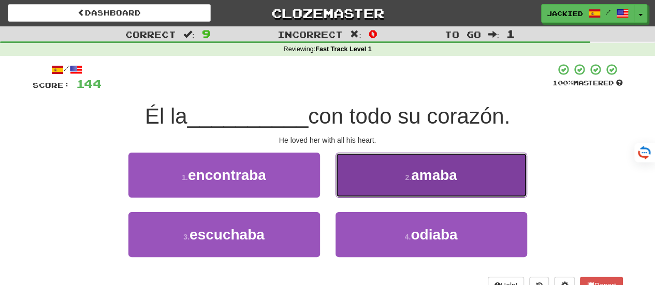
click at [362, 190] on button "2 . amaba" at bounding box center [432, 175] width 192 height 45
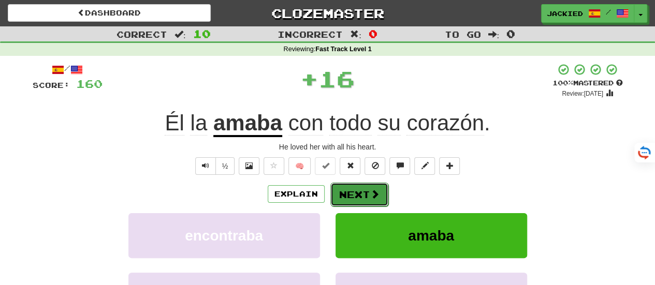
click at [350, 194] on button "Next" at bounding box center [360, 195] width 58 height 24
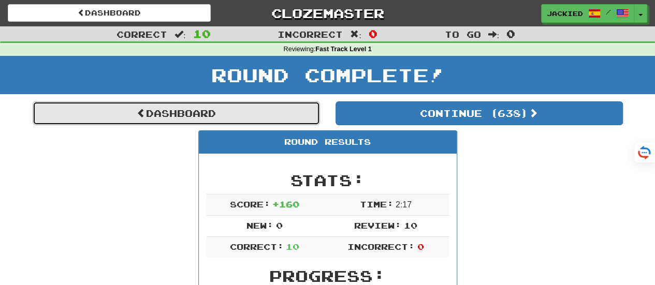
click at [188, 105] on link "Dashboard" at bounding box center [177, 114] width 288 height 24
